Goal: Check status

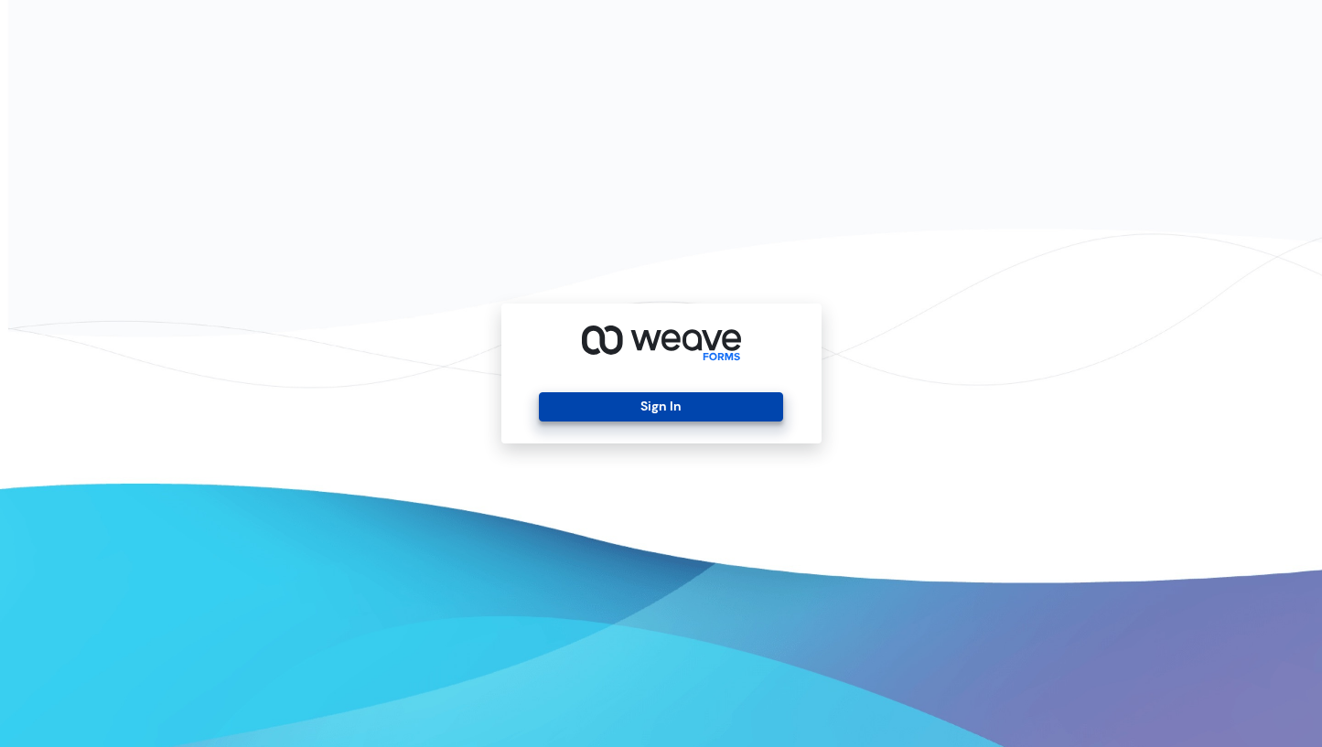
click at [715, 400] on button "Sign In" at bounding box center [661, 406] width 244 height 29
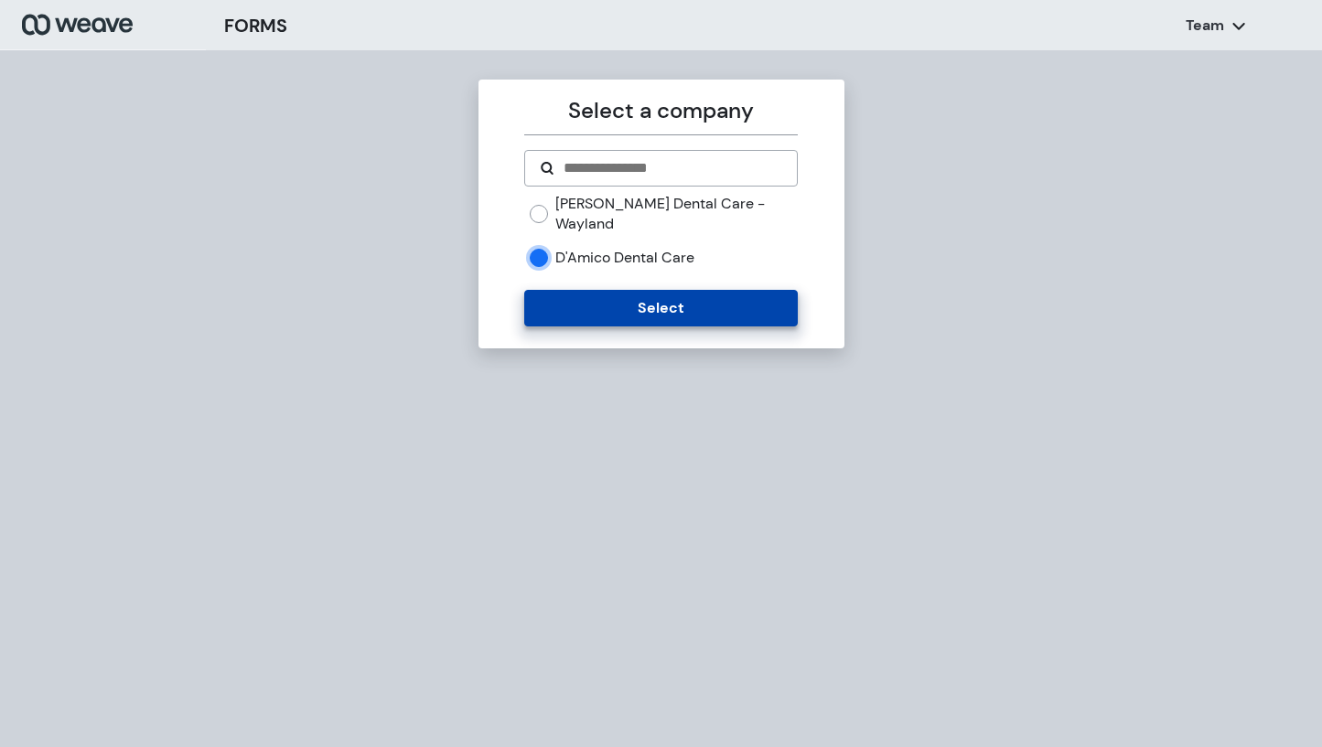
click at [586, 293] on button "Select" at bounding box center [661, 308] width 274 height 37
